Goal: Information Seeking & Learning: Understand process/instructions

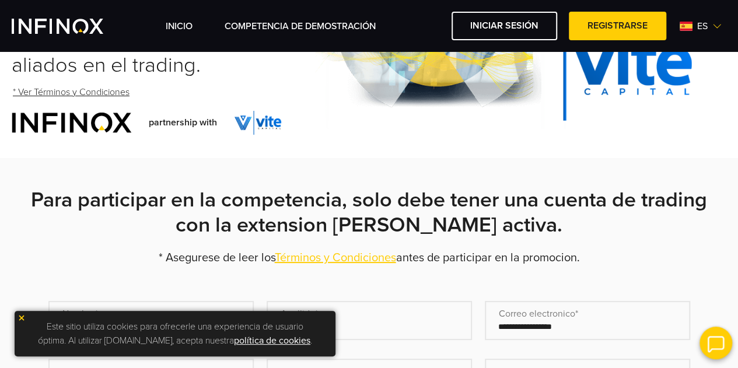
click at [62, 93] on link "* Ver Términos y Condiciones" at bounding box center [71, 92] width 119 height 29
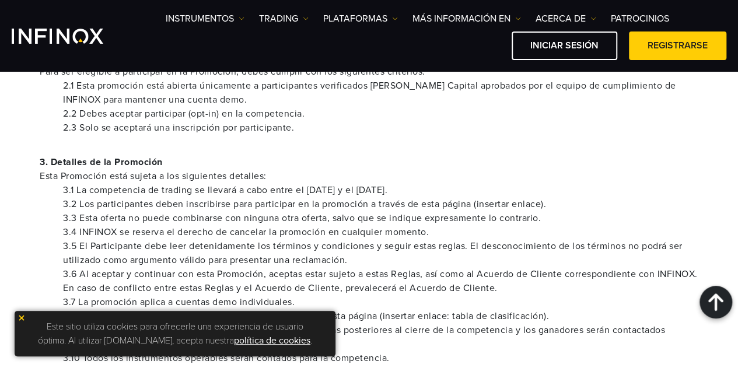
scroll to position [410, 0]
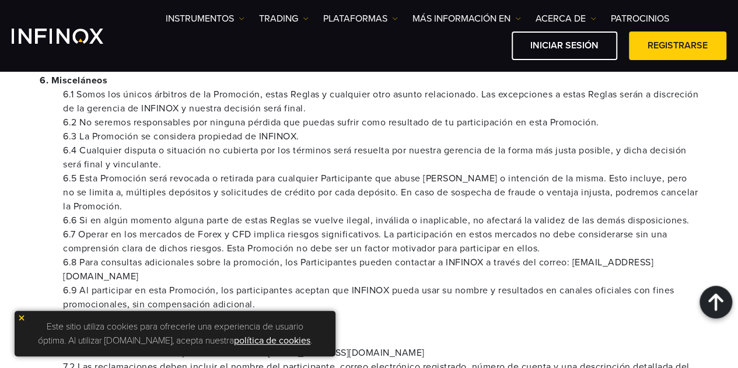
click at [654, 267] on link "promotions@infinox.com" at bounding box center [358, 270] width 591 height 26
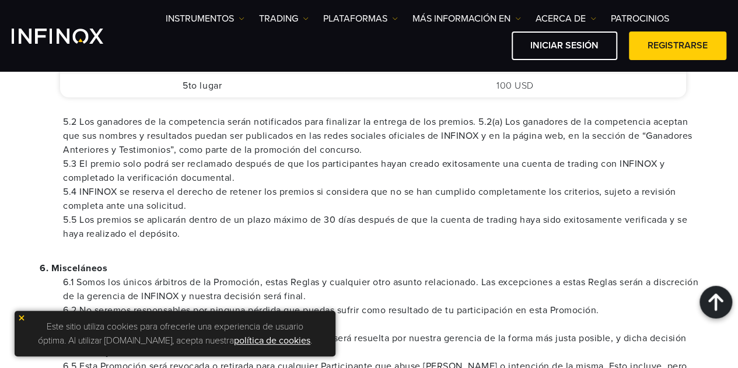
scroll to position [1003, 0]
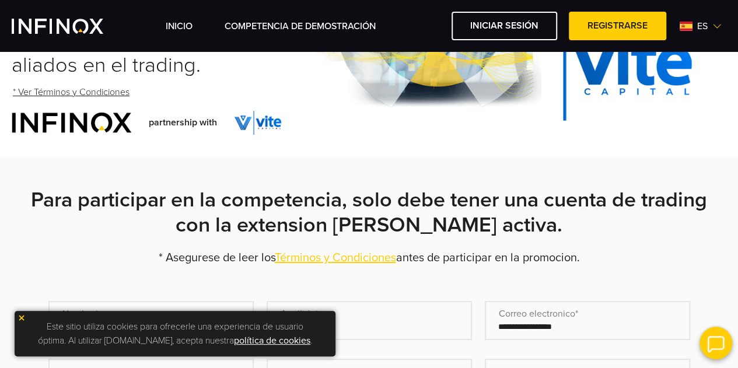
click at [82, 92] on link "* Ver Términos y Condiciones" at bounding box center [71, 92] width 119 height 29
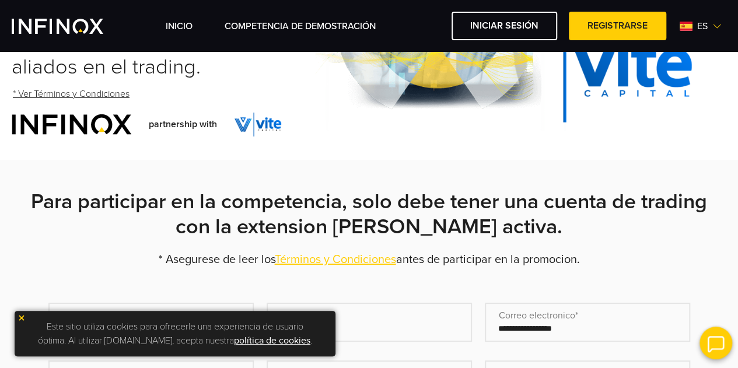
scroll to position [210, 0]
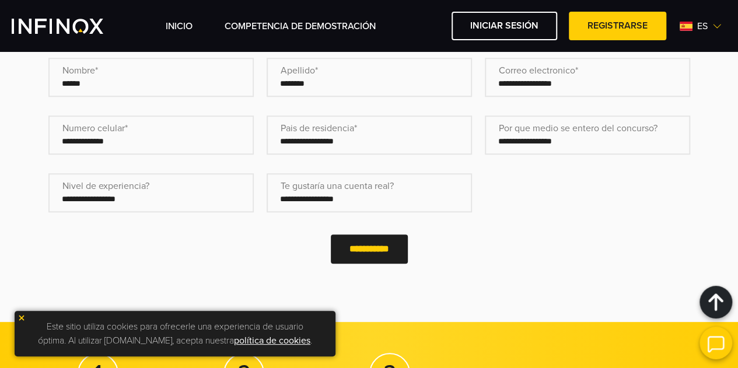
scroll to position [428, 0]
